Goal: Task Accomplishment & Management: Complete application form

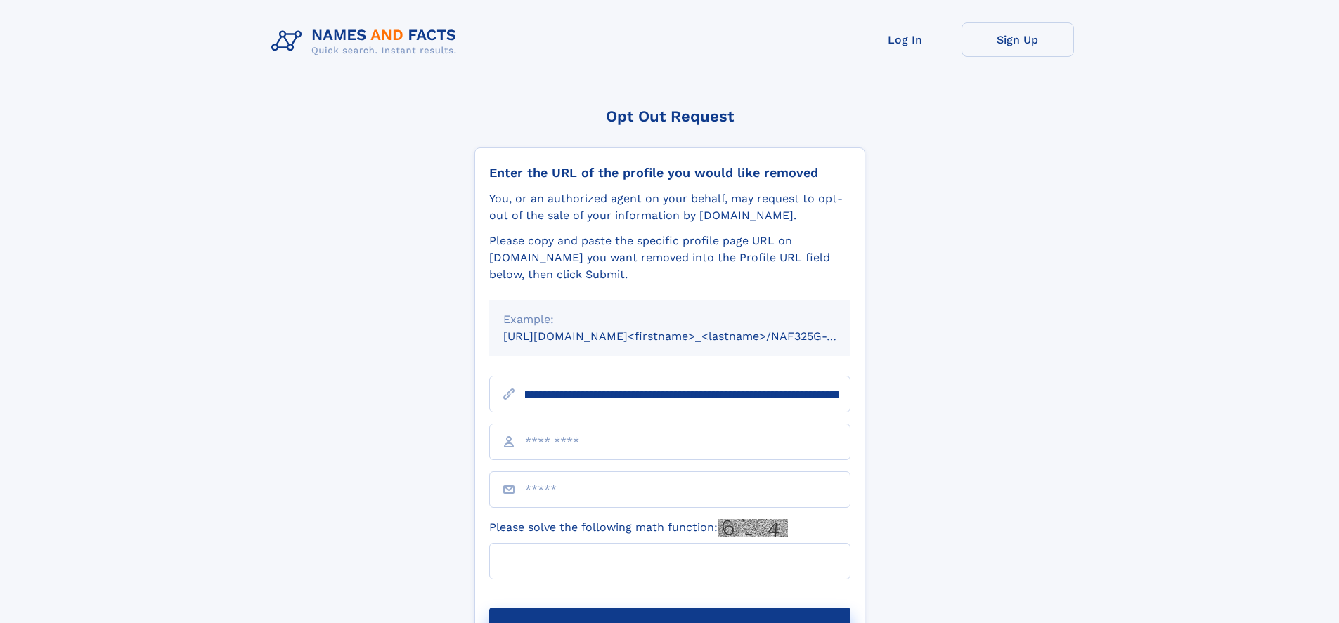
scroll to position [0, 169]
type input "**********"
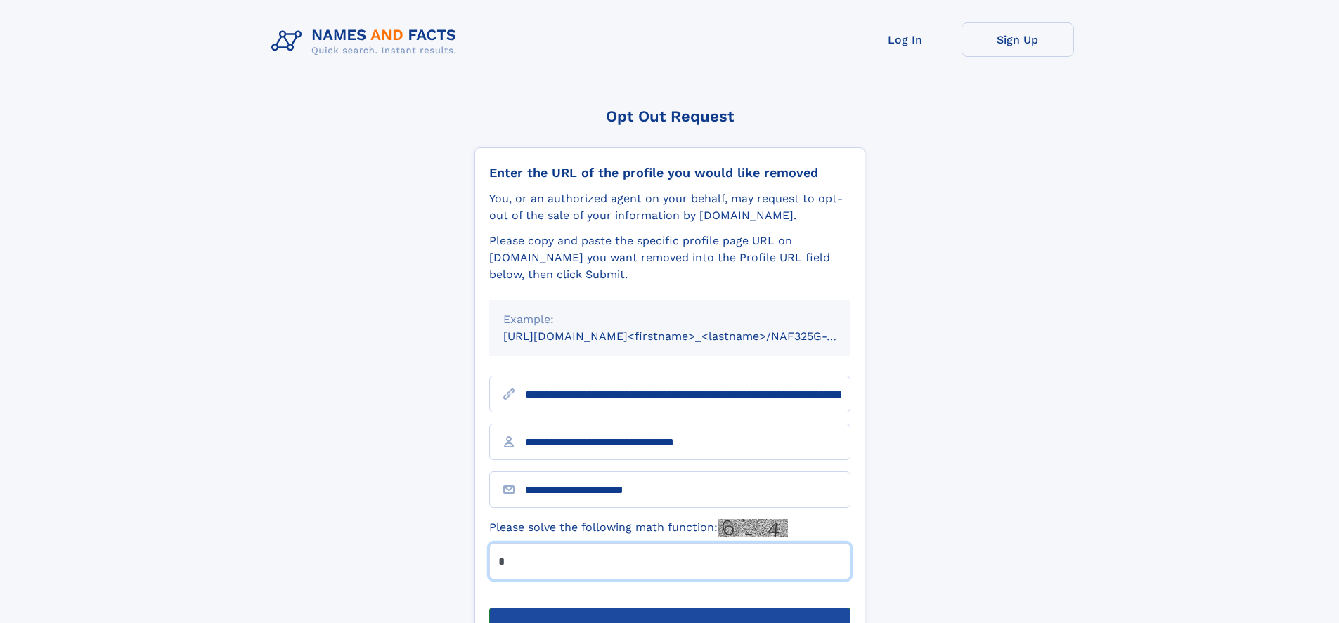
type input "*"
click at [669, 608] on button "Submit Opt Out Request" at bounding box center [669, 630] width 361 height 45
